Goal: Task Accomplishment & Management: Manage account settings

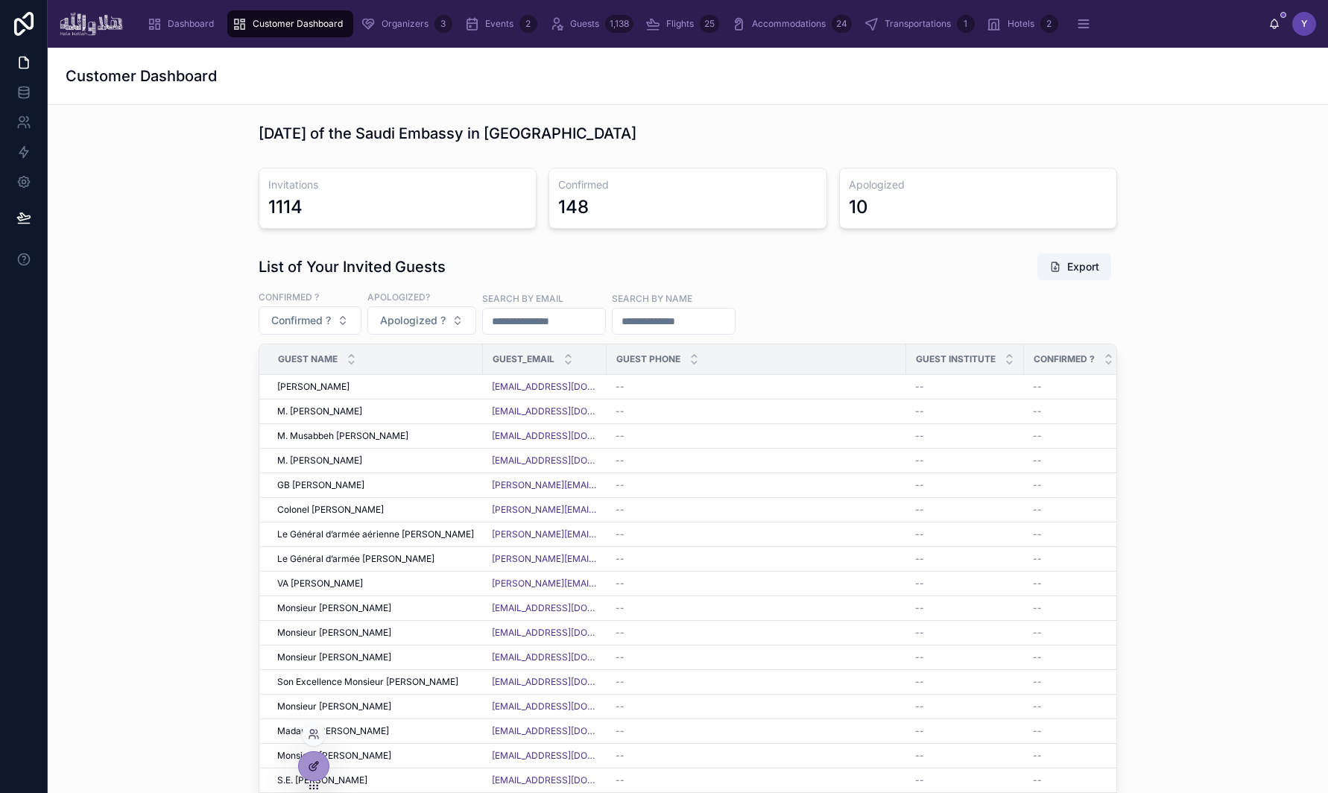
click at [320, 673] on div at bounding box center [314, 766] width 30 height 28
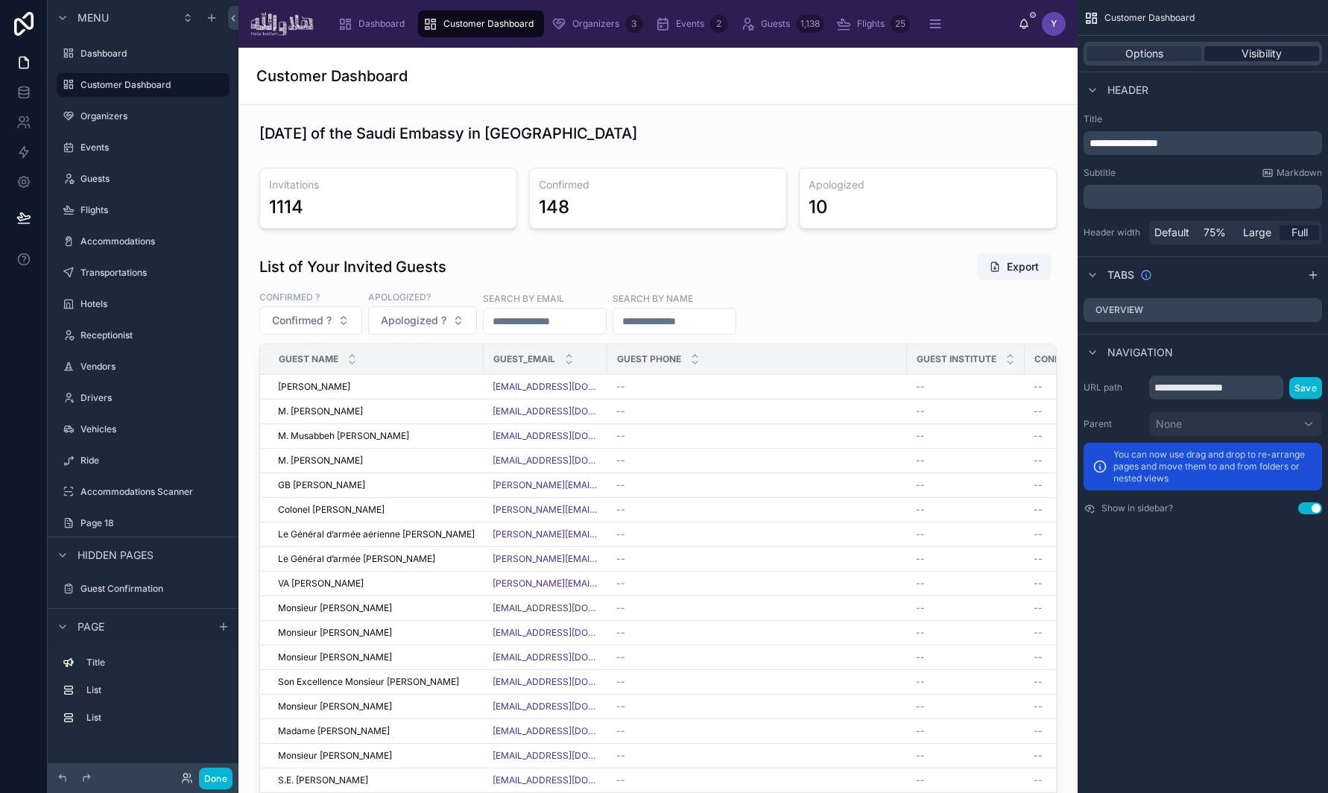
click at [1201, 54] on div "Visibility" at bounding box center [1262, 53] width 115 height 15
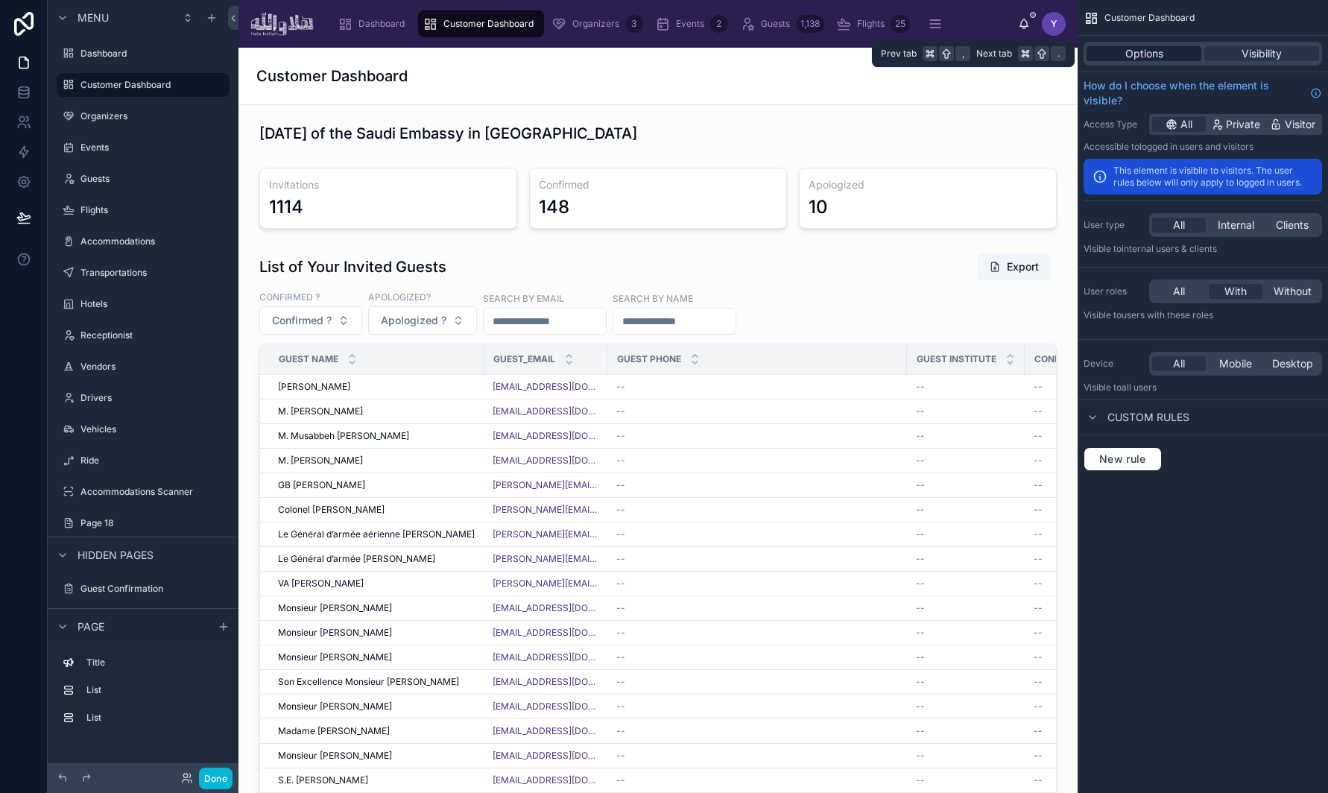
click at [1127, 51] on span "Options" at bounding box center [1145, 53] width 38 height 15
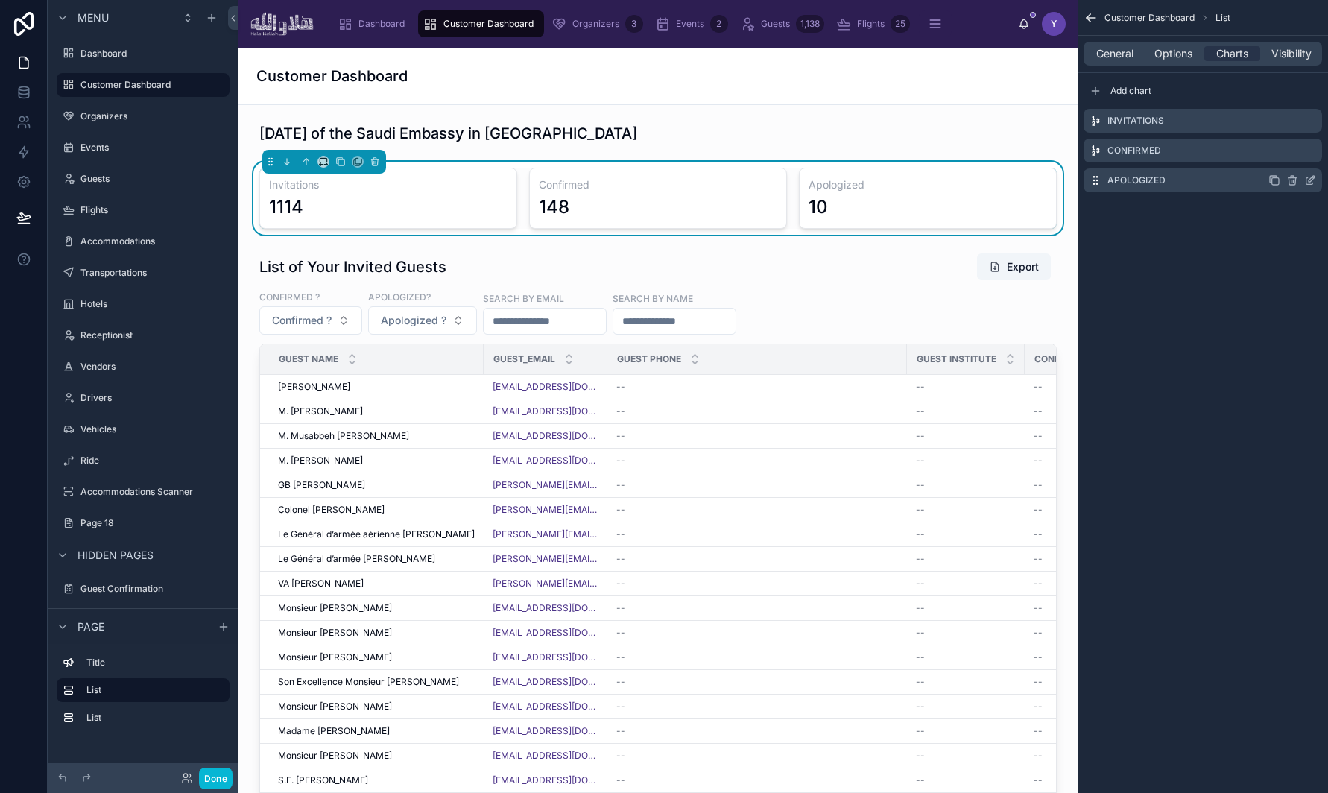
click at [1201, 185] on icon "scrollable content" at bounding box center [1275, 180] width 12 height 12
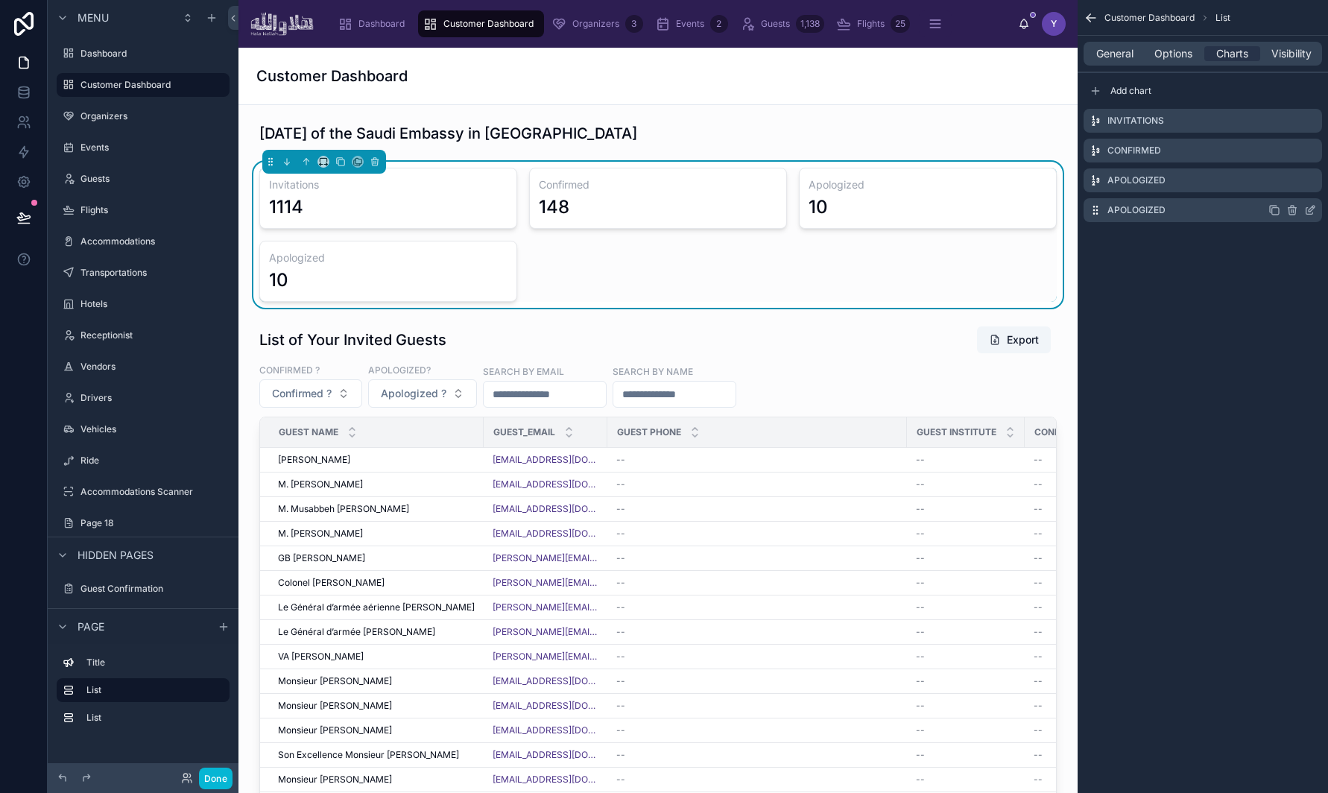
click at [1201, 212] on icon "scrollable content" at bounding box center [1311, 210] width 12 height 12
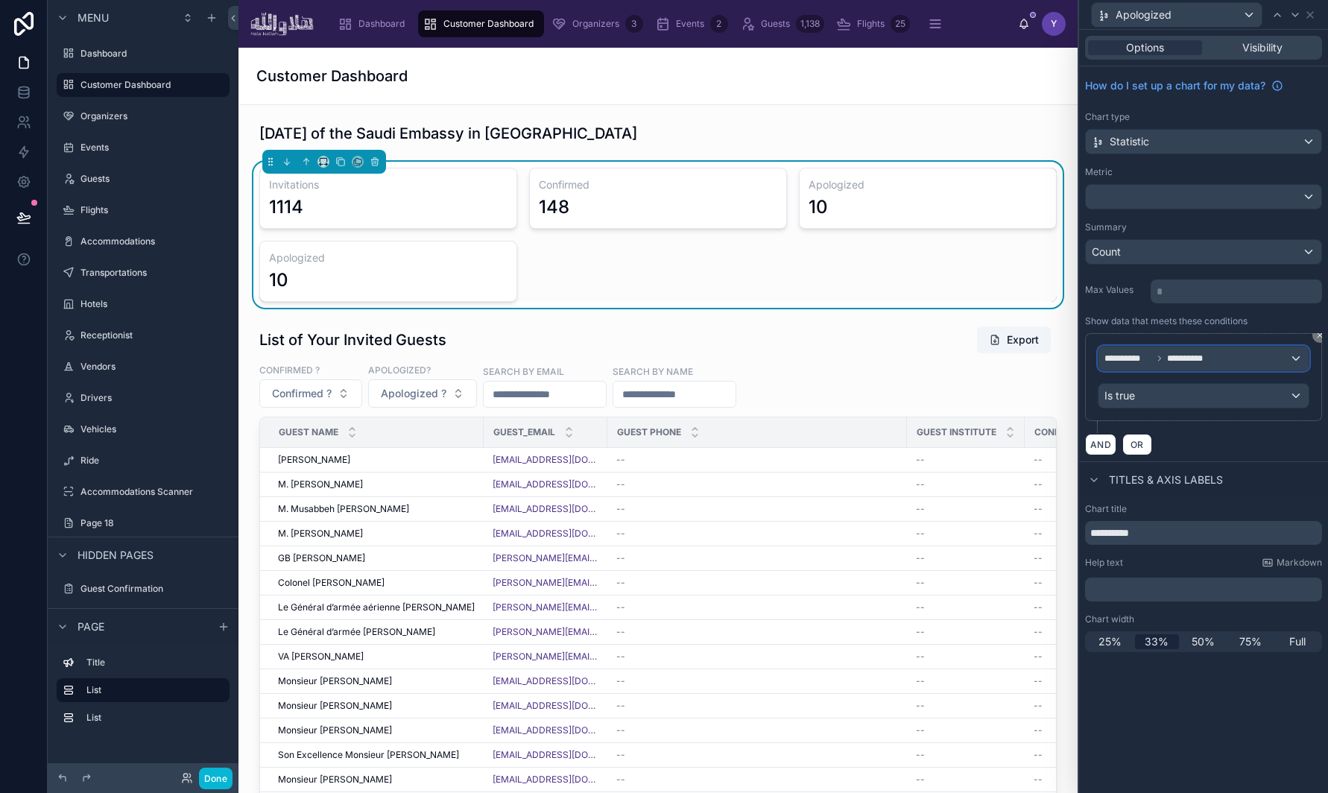
click at [1129, 364] on span "**********" at bounding box center [1129, 359] width 48 height 12
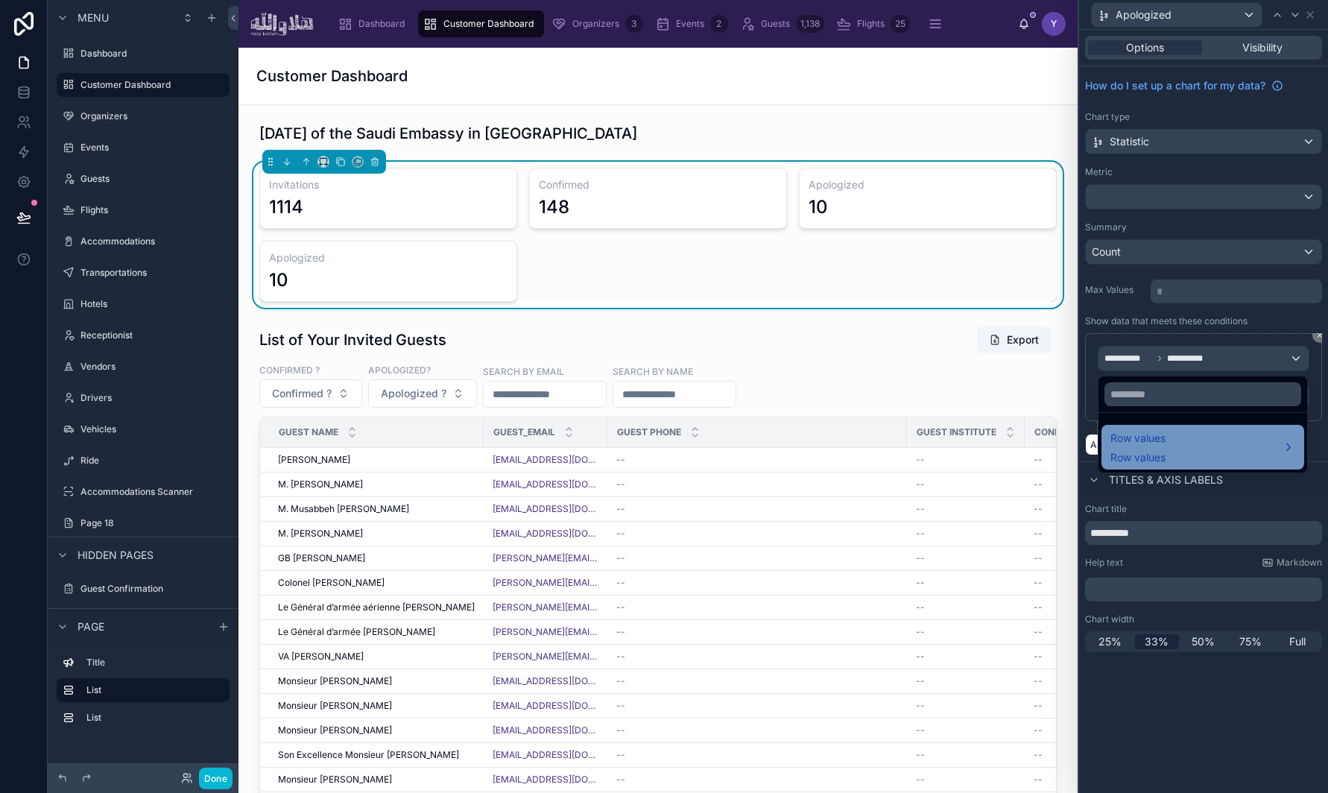
click at [1155, 455] on span "Row values" at bounding box center [1138, 457] width 55 height 15
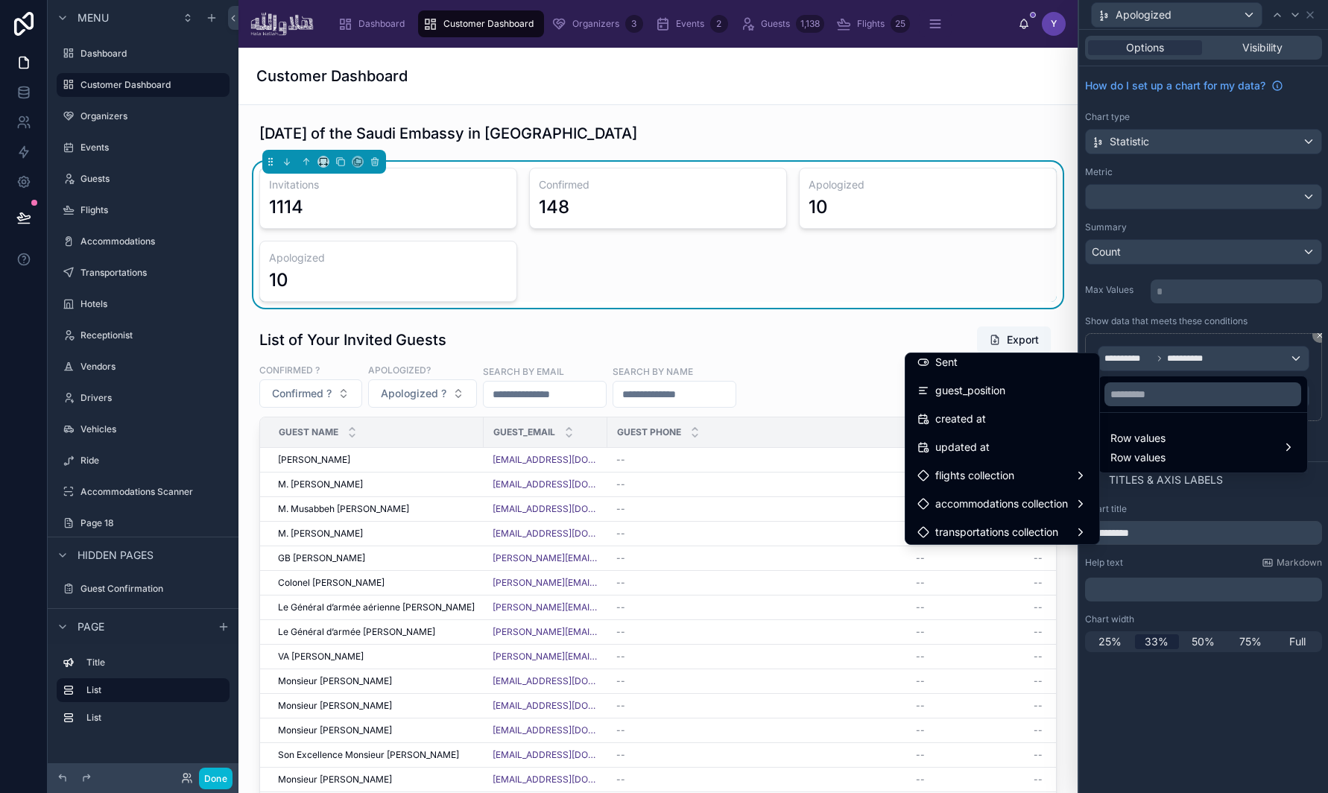
scroll to position [635, 0]
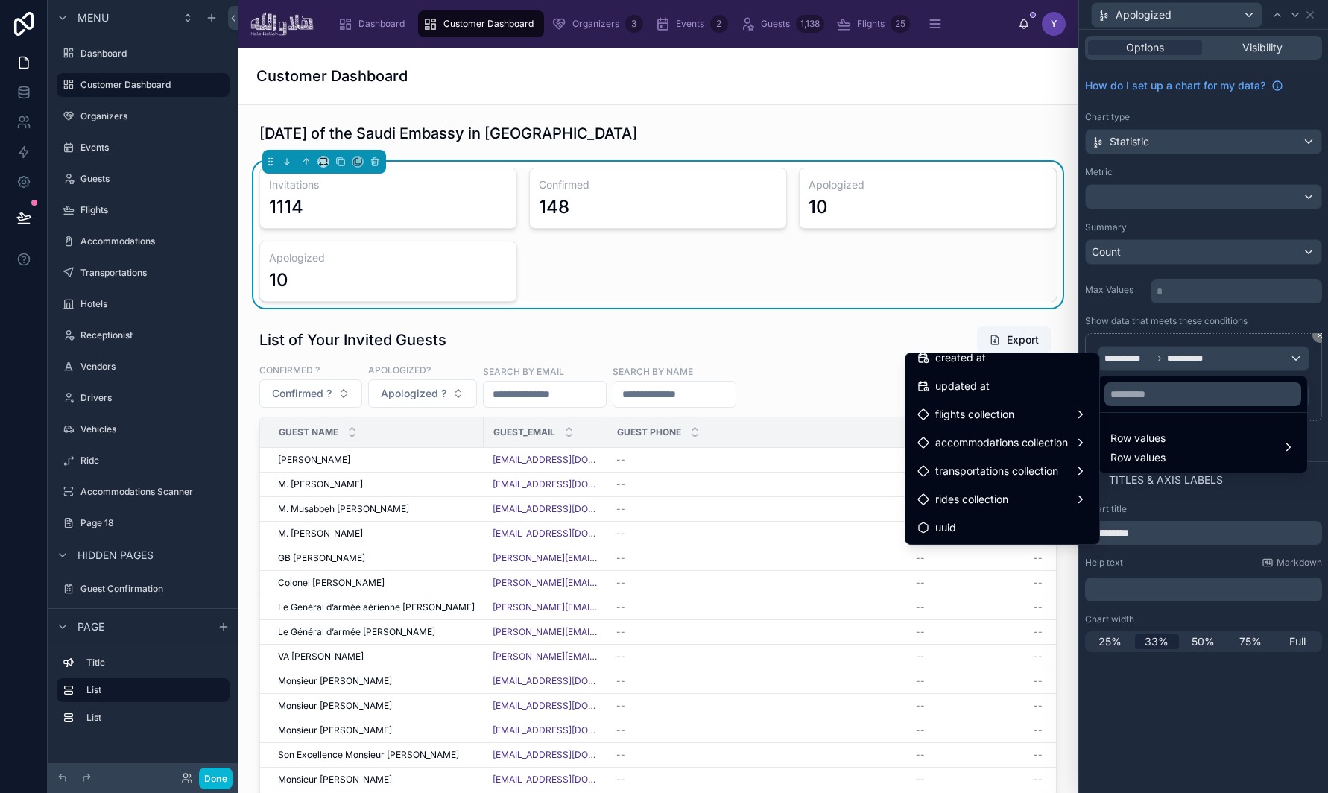
click at [1201, 673] on div at bounding box center [1203, 396] width 249 height 793
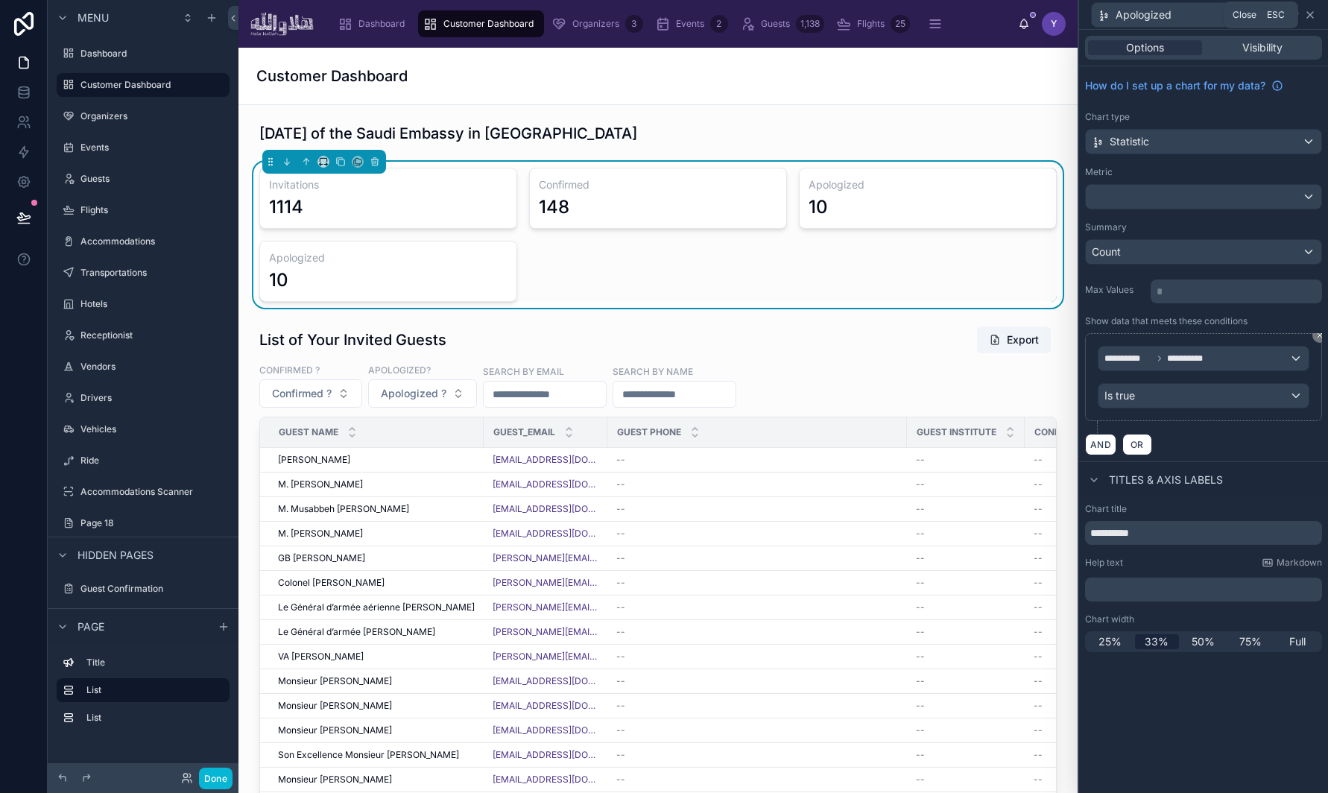
click at [1201, 15] on icon at bounding box center [1311, 15] width 12 height 12
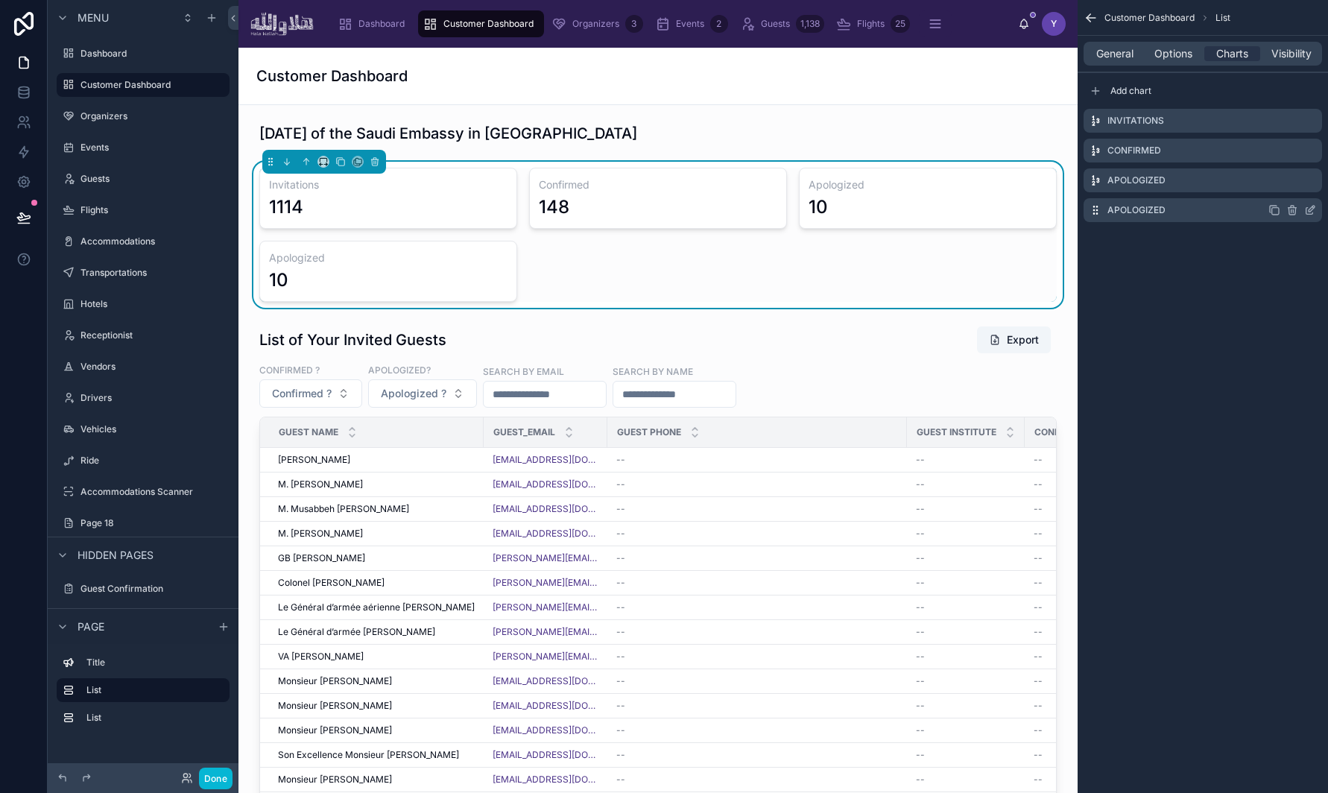
click at [1201, 209] on icon "scrollable content" at bounding box center [1293, 210] width 12 height 12
click at [1201, 186] on icon at bounding box center [1286, 187] width 7 height 7
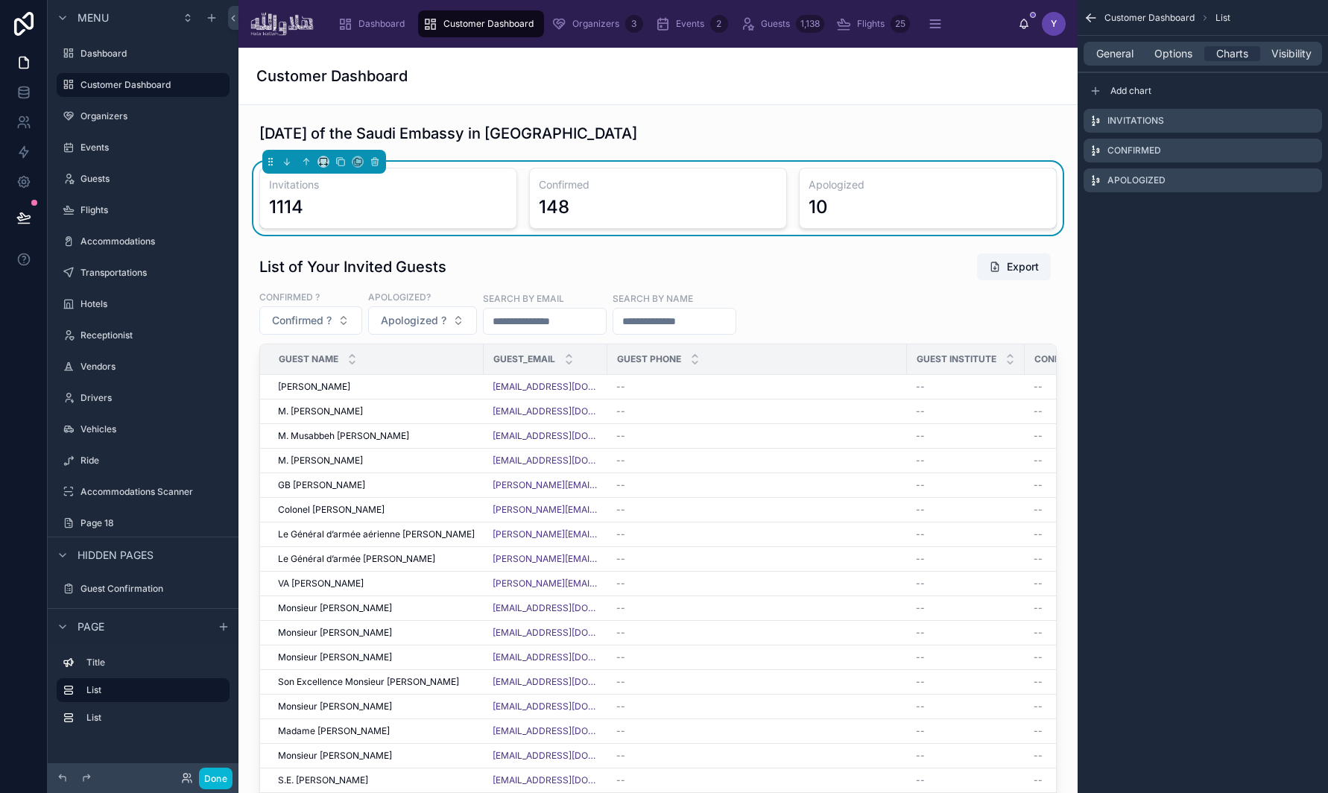
click at [971, 66] on div "Customer Dashboard" at bounding box center [658, 76] width 804 height 21
click at [218, 673] on button "Done" at bounding box center [216, 779] width 34 height 22
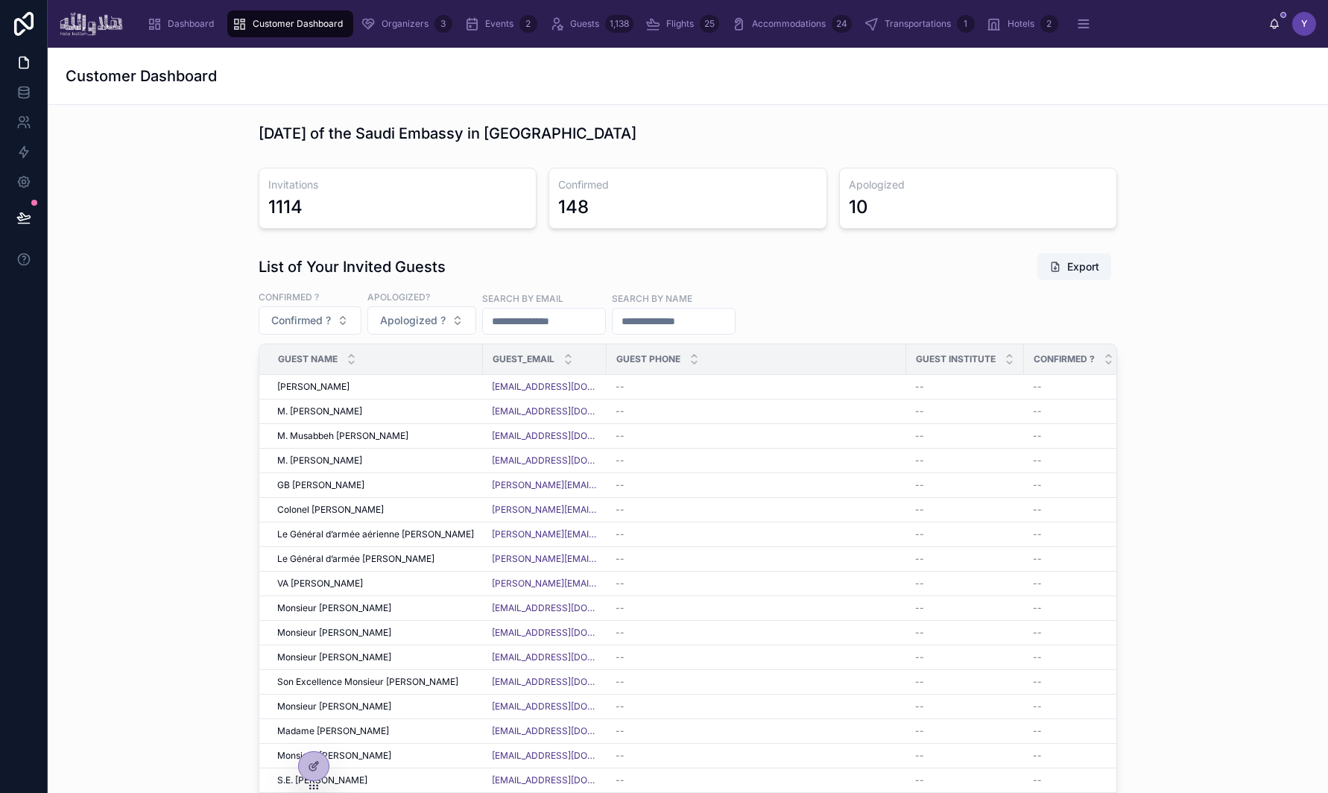
click at [162, 81] on h1 "Customer Dashboard" at bounding box center [141, 76] width 151 height 21
click at [18, 208] on button at bounding box center [23, 218] width 33 height 42
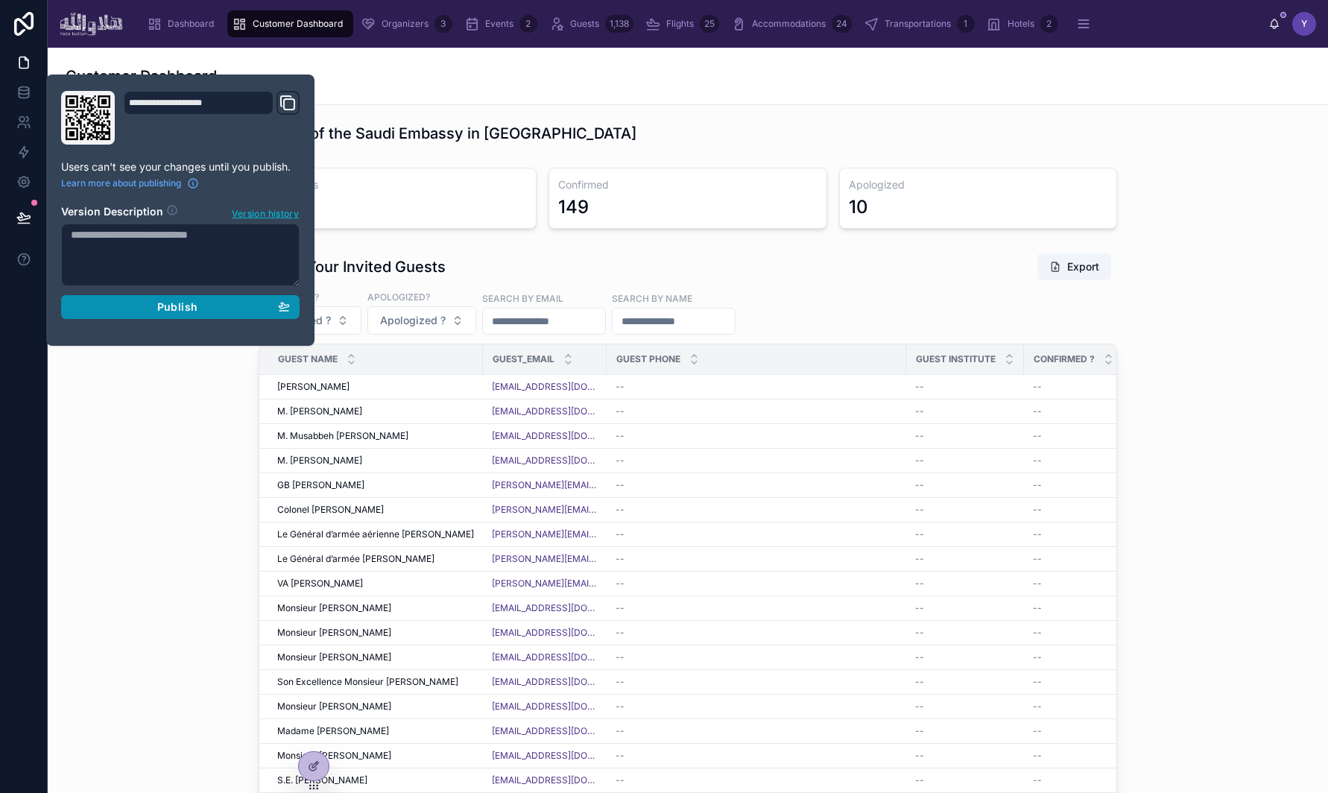
click at [243, 309] on div "Publish" at bounding box center [180, 306] width 219 height 13
